Goal: Task Accomplishment & Management: Manage account settings

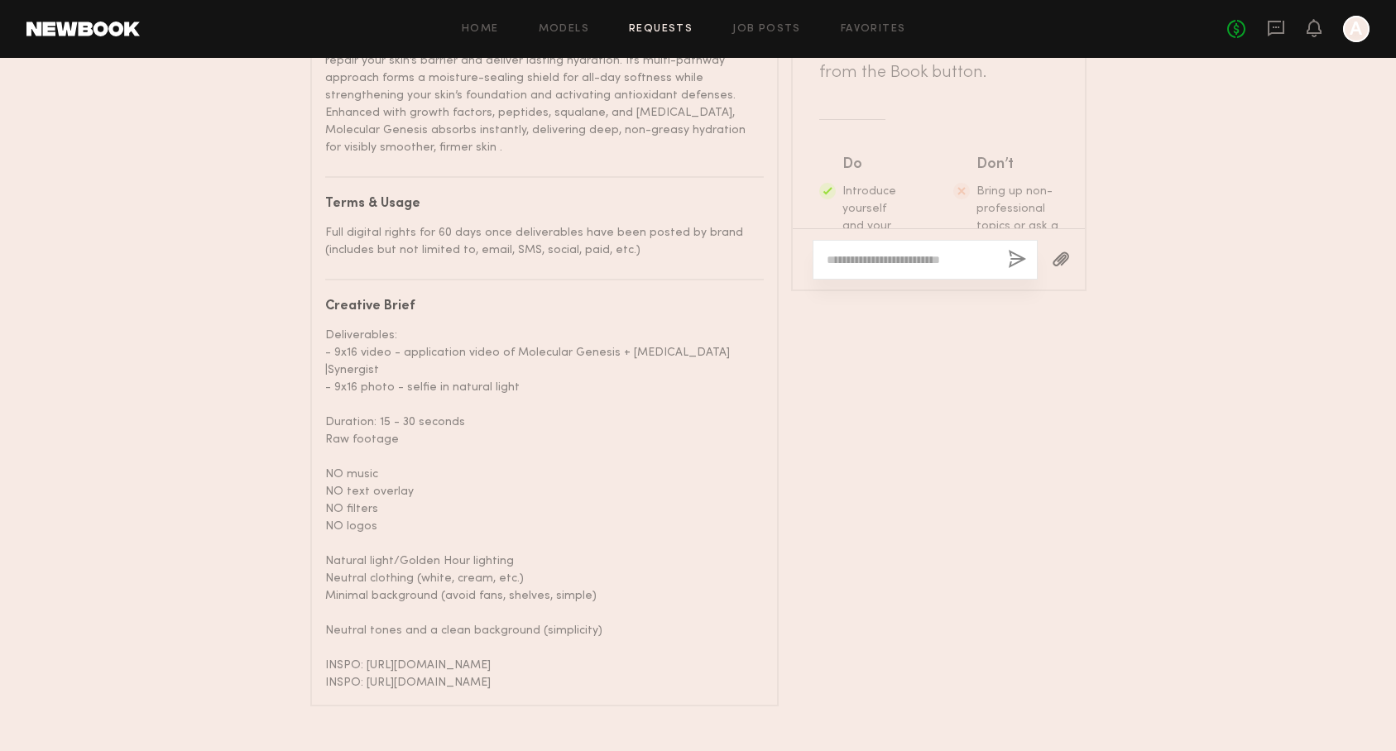
scroll to position [1162, 0]
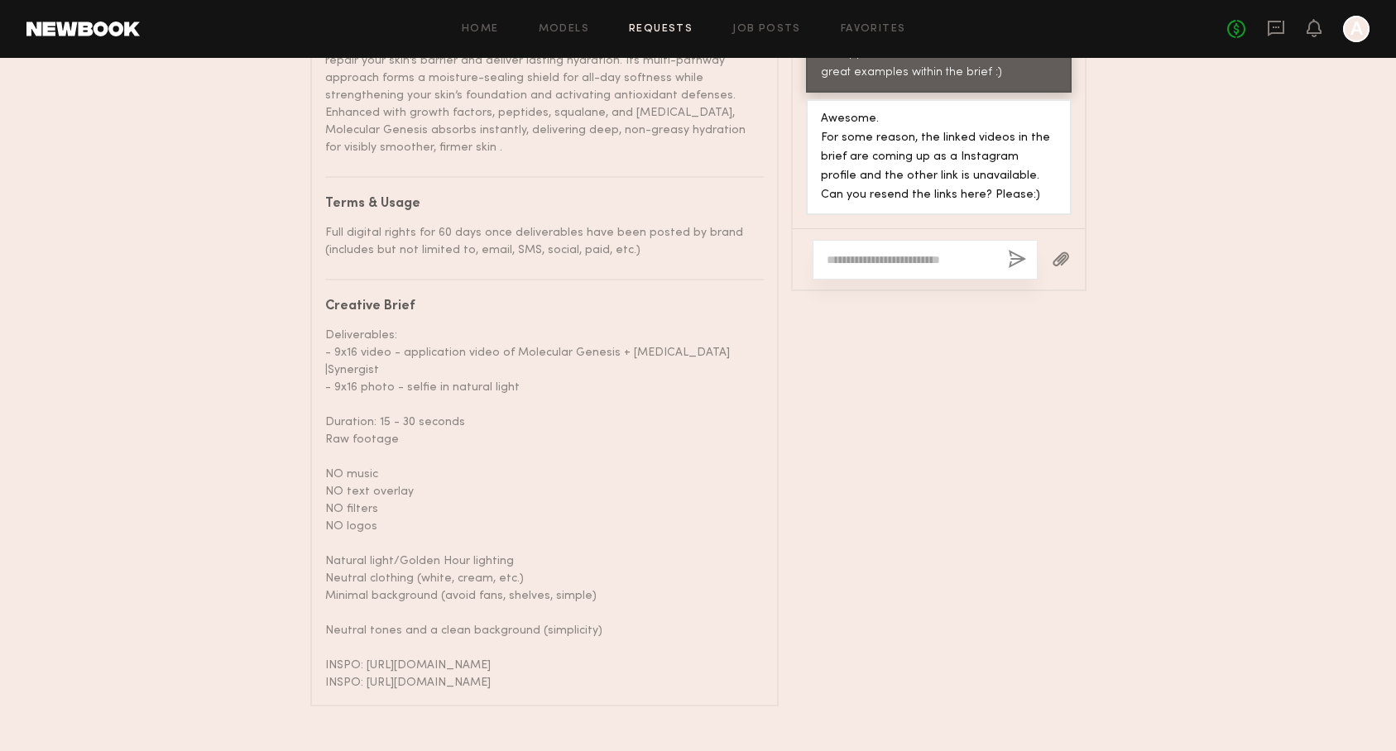
click at [672, 32] on link "Requests" at bounding box center [661, 29] width 64 height 11
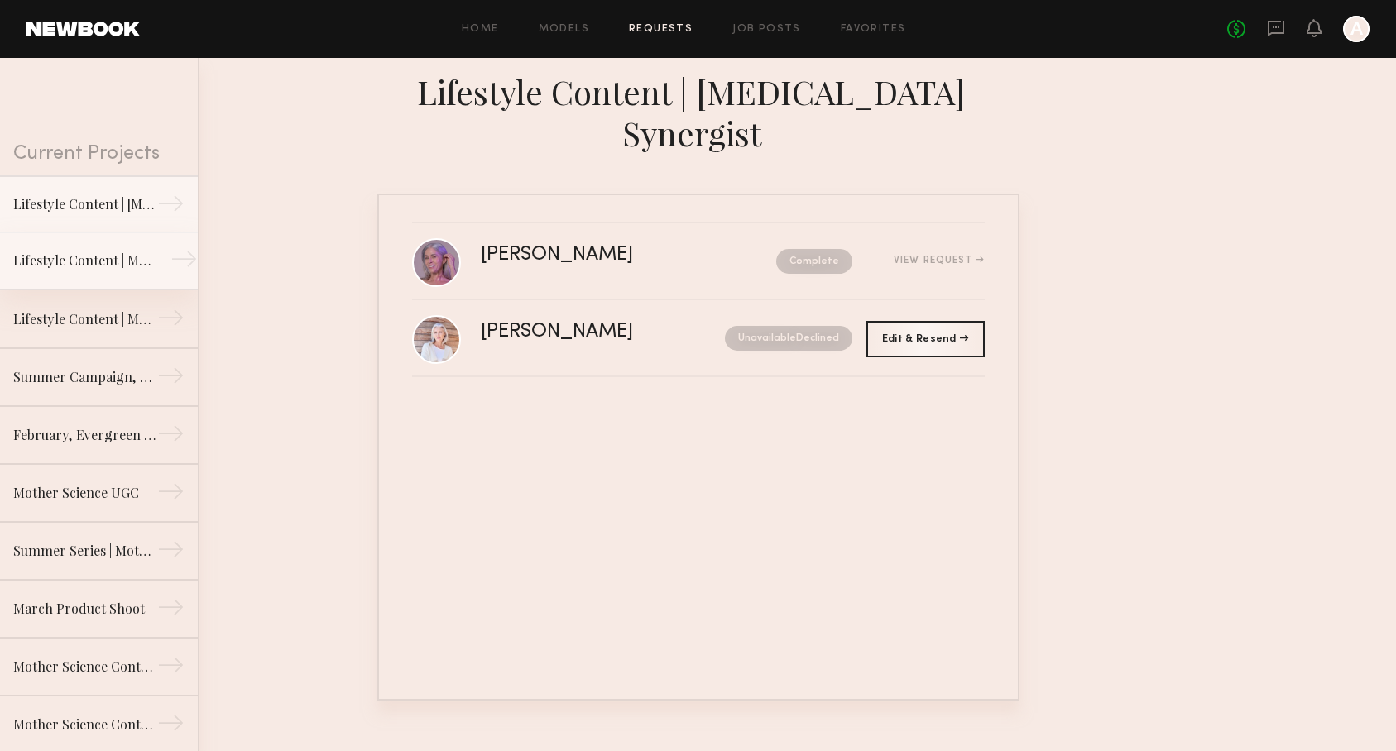
click at [127, 257] on div "Lifestyle Content | Molecular Hero Serum" at bounding box center [85, 261] width 144 height 20
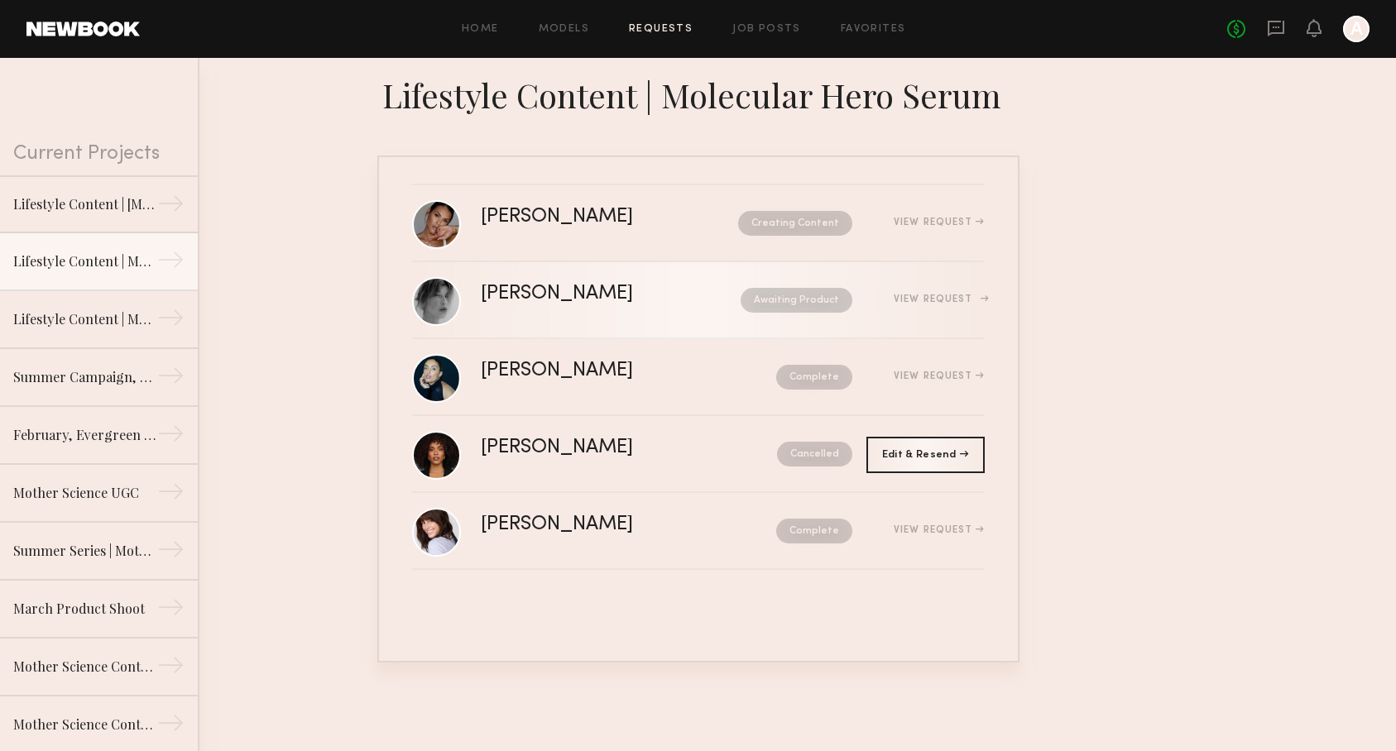
click at [937, 295] on div "View Request" at bounding box center [939, 300] width 90 height 10
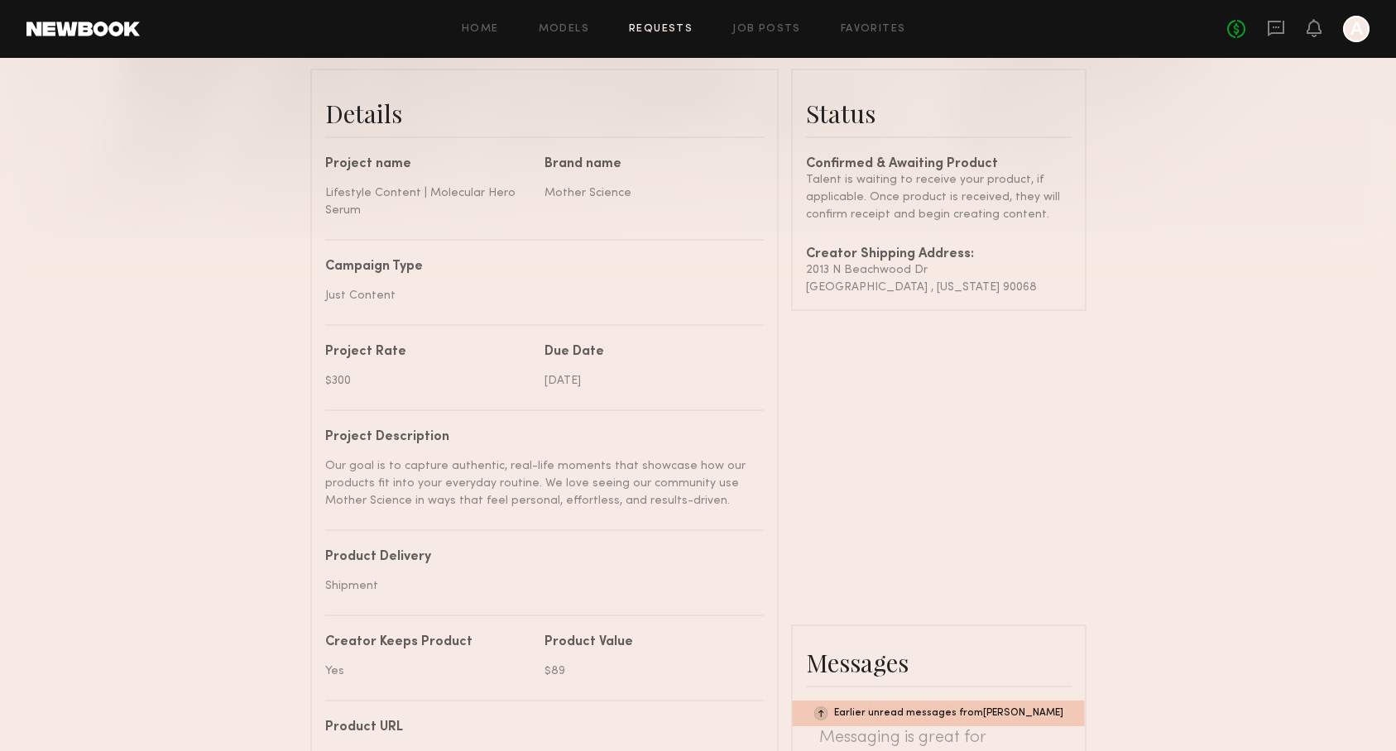
scroll to position [257, 0]
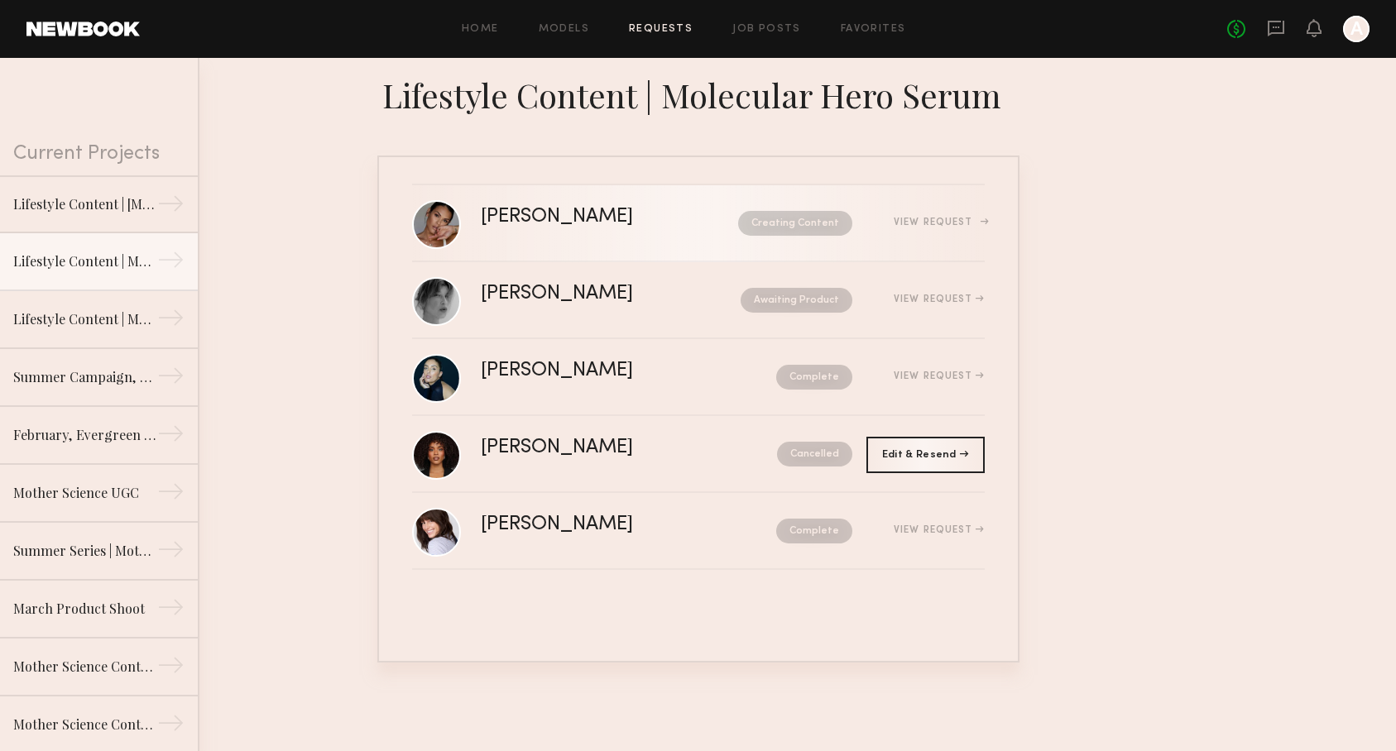
click at [612, 211] on div "[PERSON_NAME]" at bounding box center [583, 217] width 205 height 19
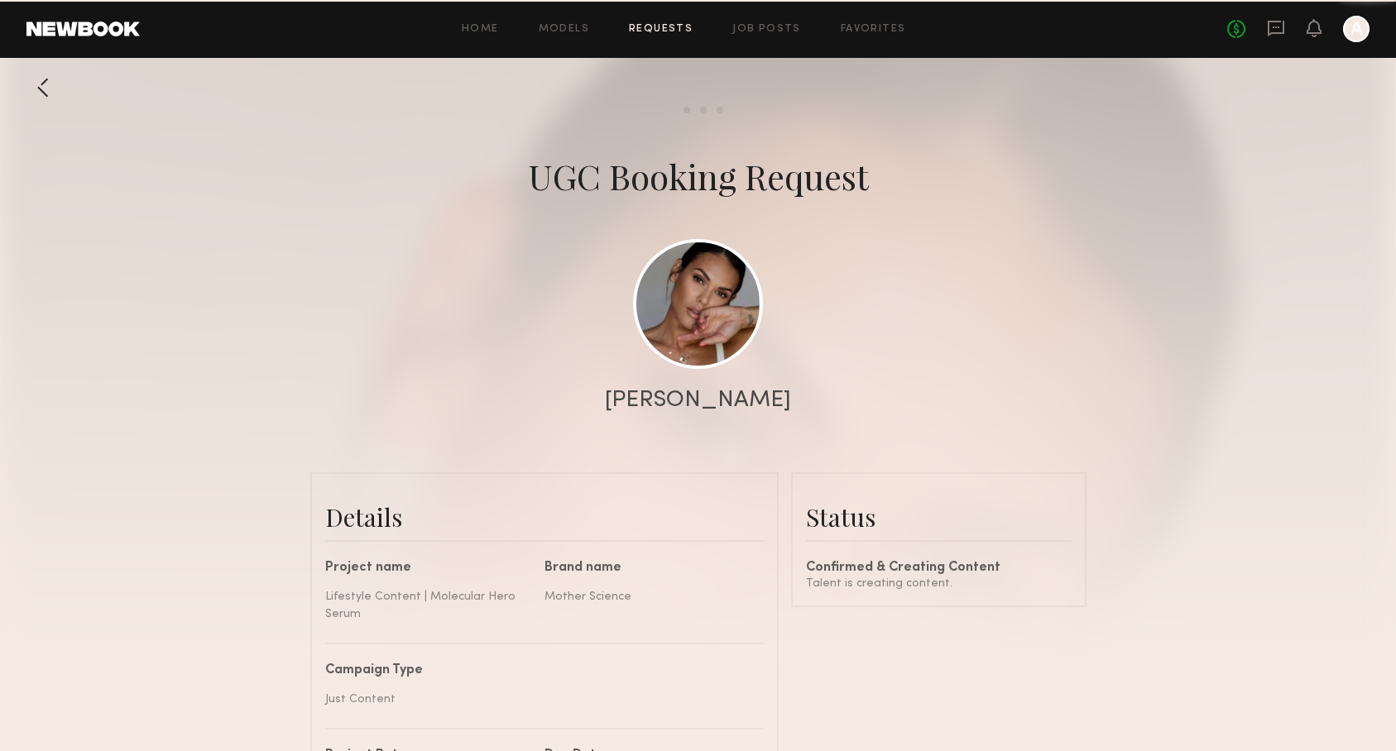
scroll to position [1465, 0]
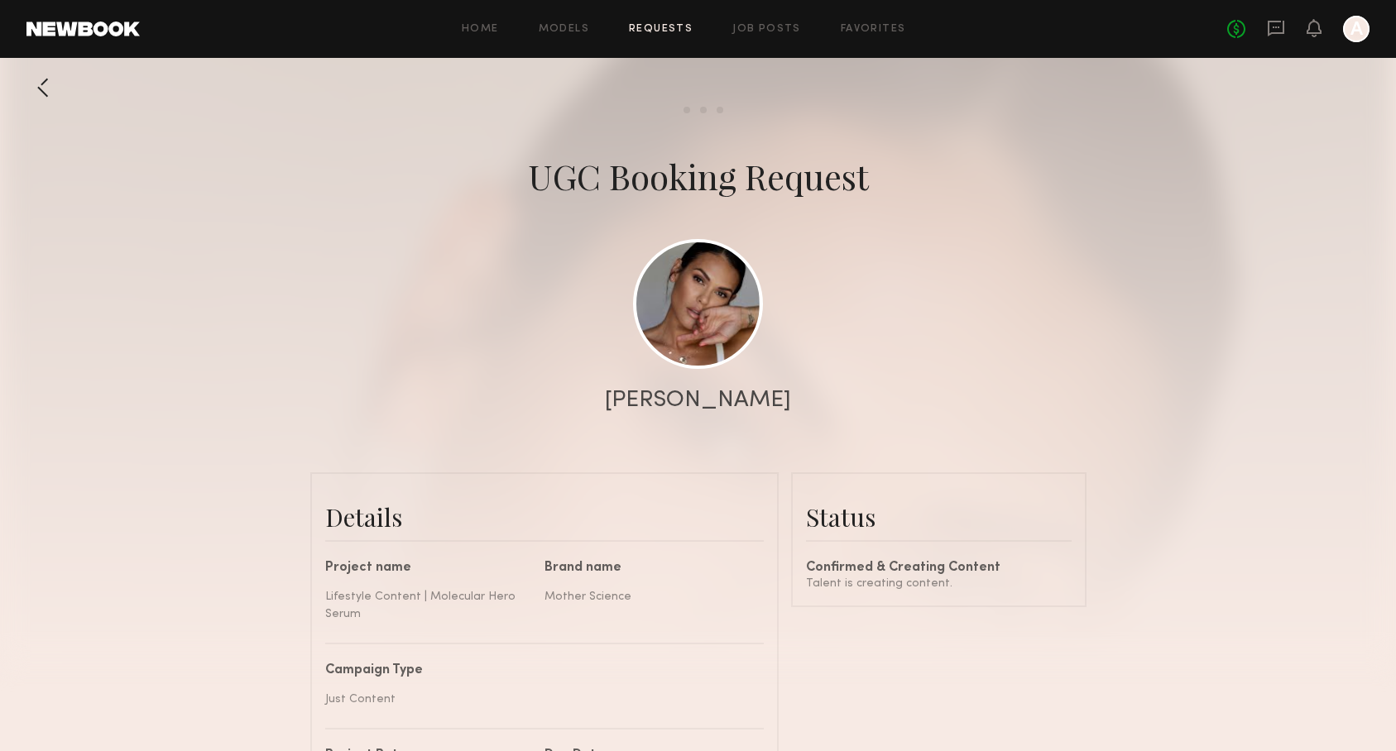
click at [44, 94] on div at bounding box center [42, 87] width 33 height 33
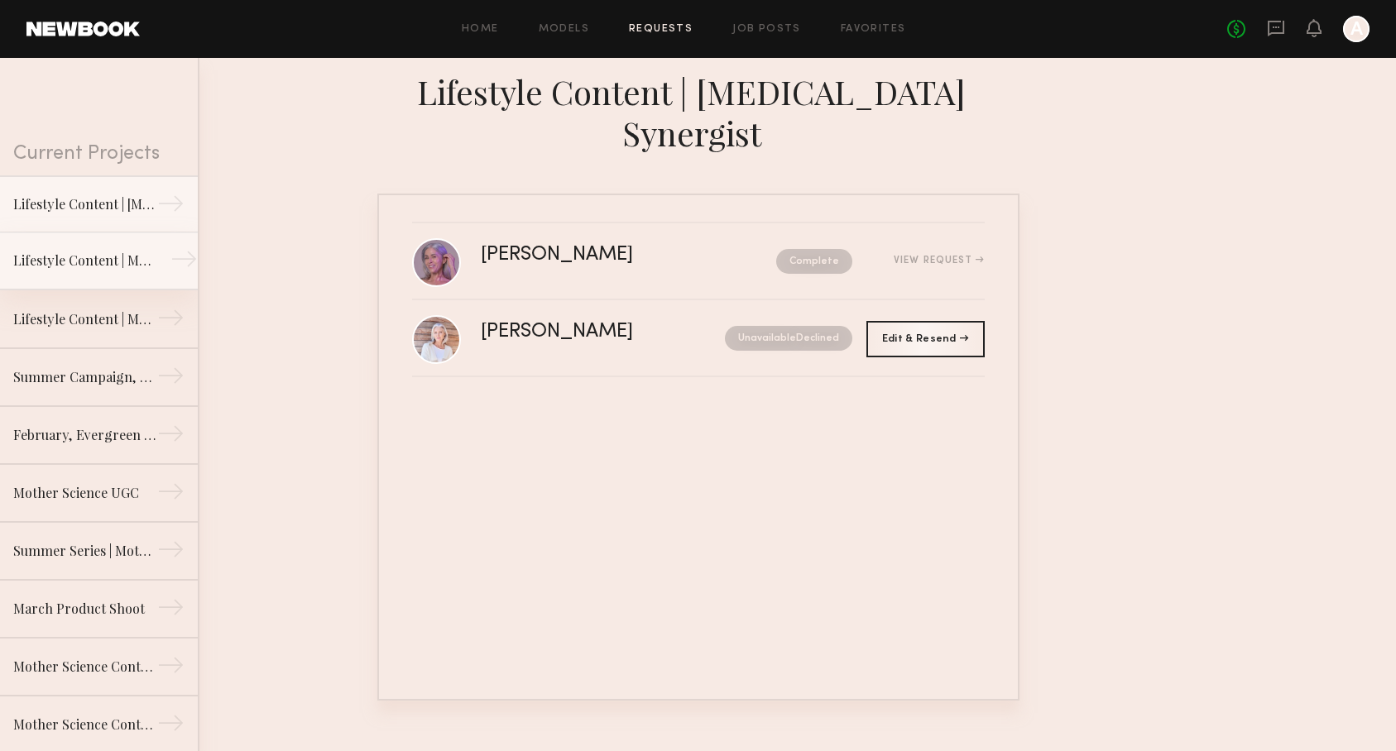
click at [108, 264] on div "Lifestyle Content | Molecular Hero Serum" at bounding box center [85, 261] width 144 height 20
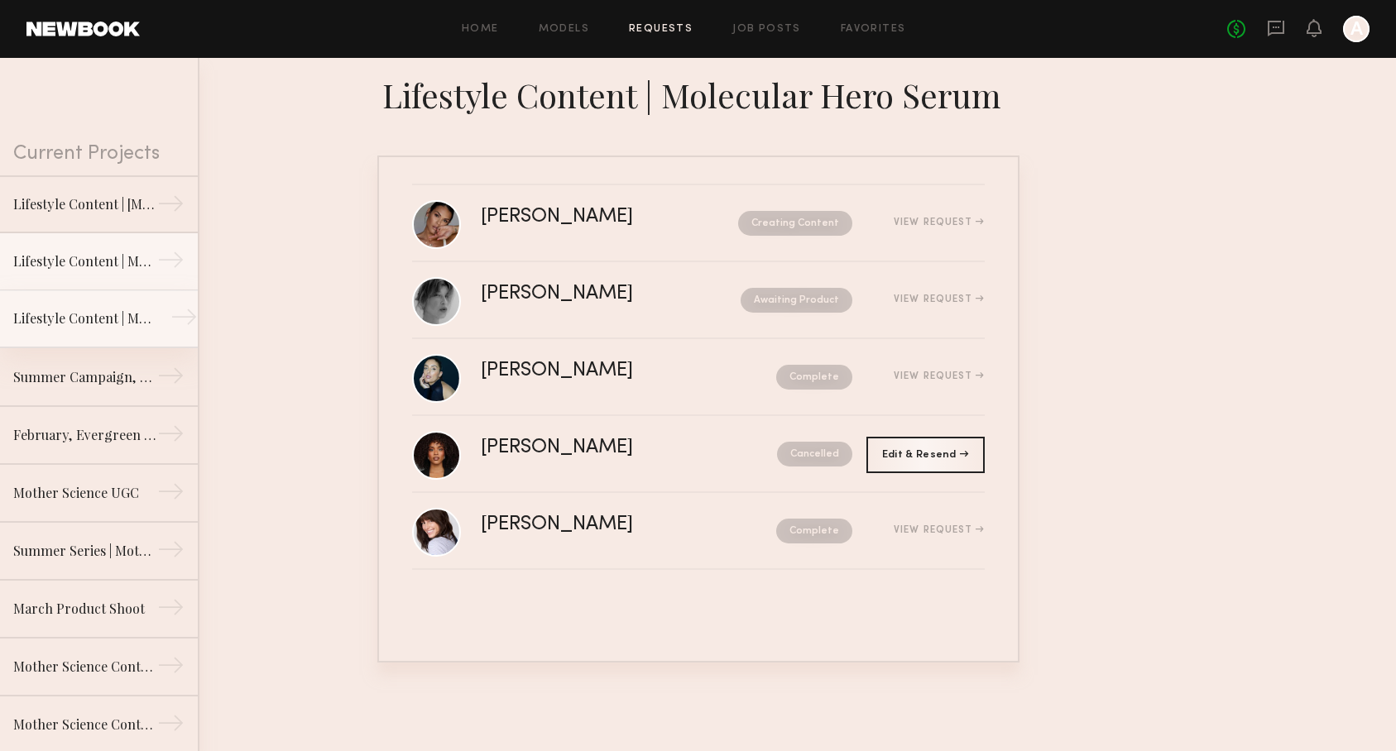
click at [124, 324] on div "Lifestyle Content | Mother Science, Molecular Genesis" at bounding box center [85, 319] width 144 height 20
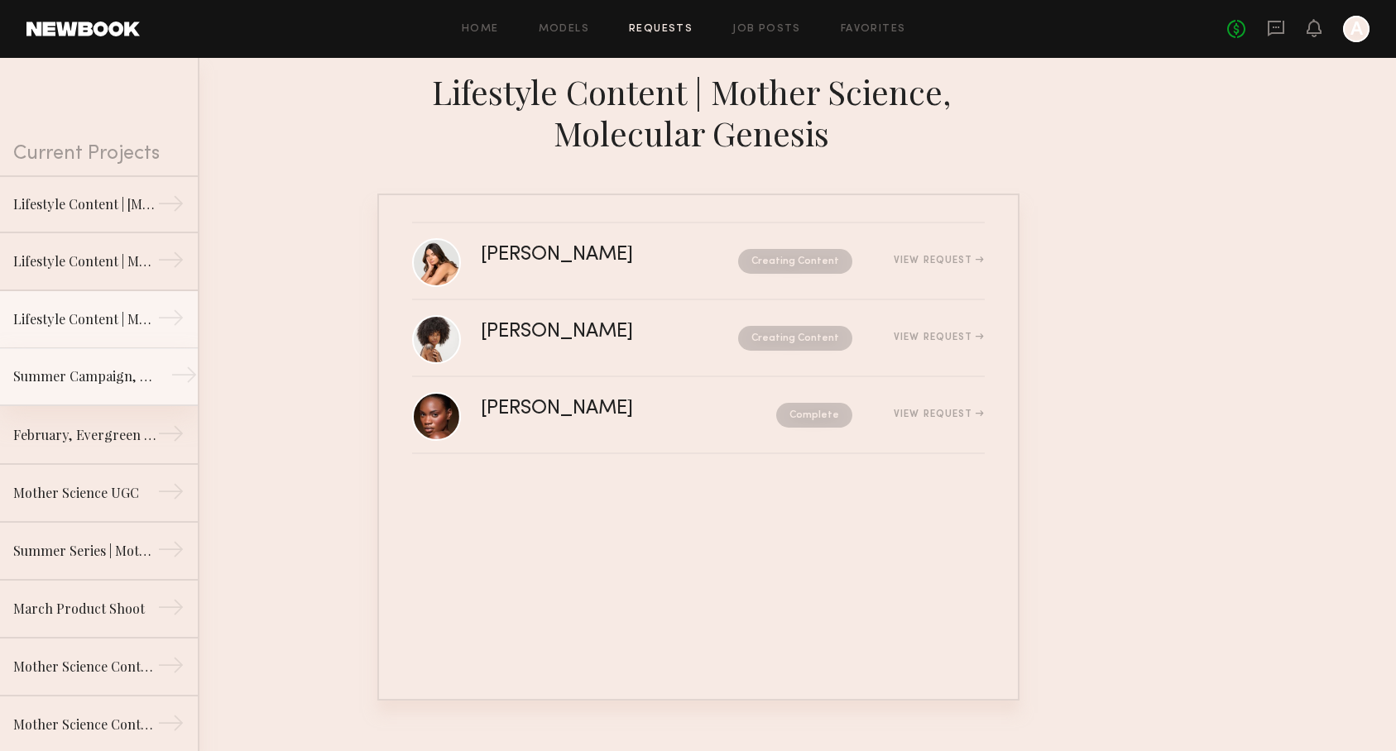
click at [127, 362] on link "Summer Campaign, Mother Science →" at bounding box center [99, 377] width 198 height 58
